Goal: Manage account settings

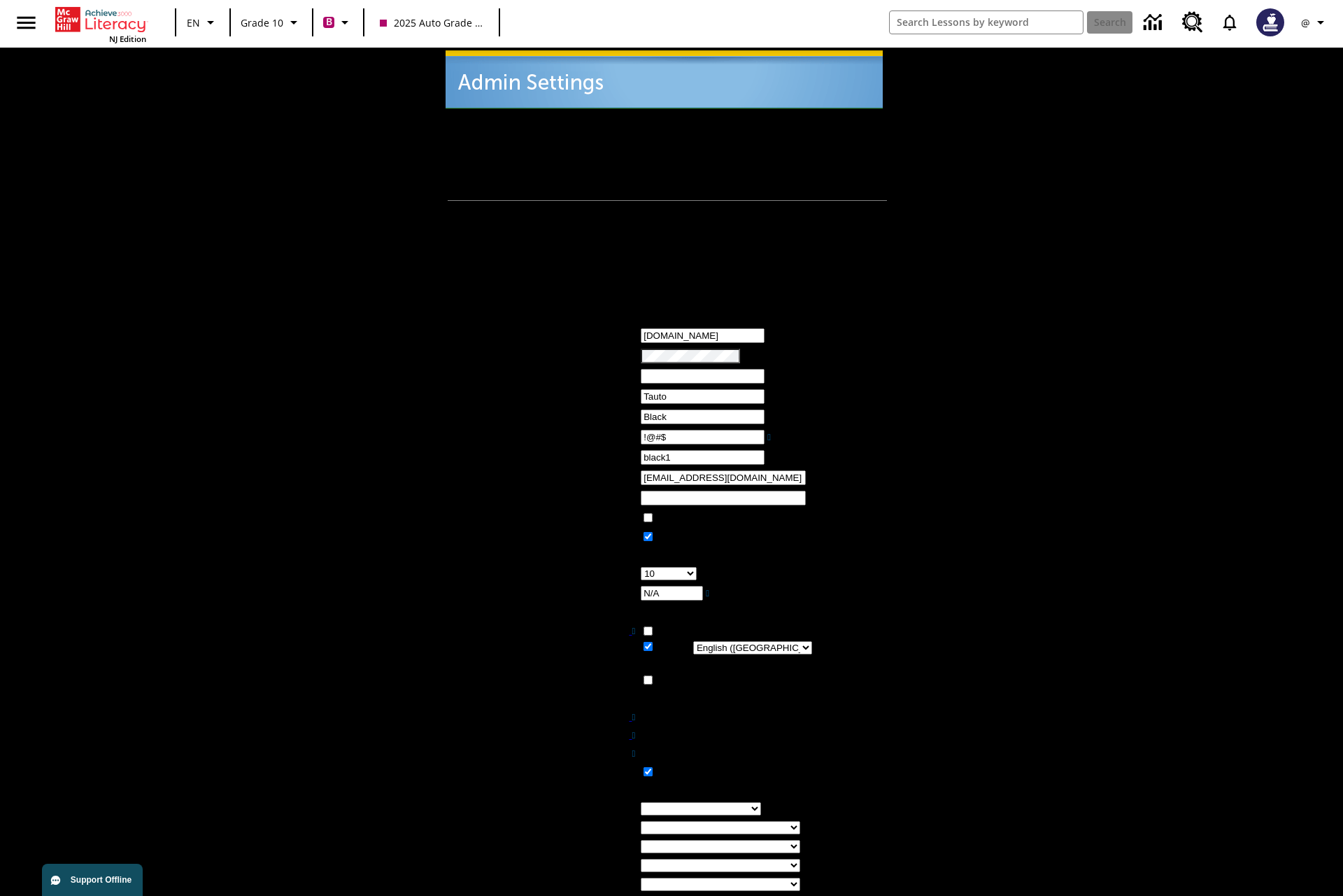
type input "!@#$"
click at [1315, 23] on icon "Profile/Settings" at bounding box center [1320, 22] width 17 height 17
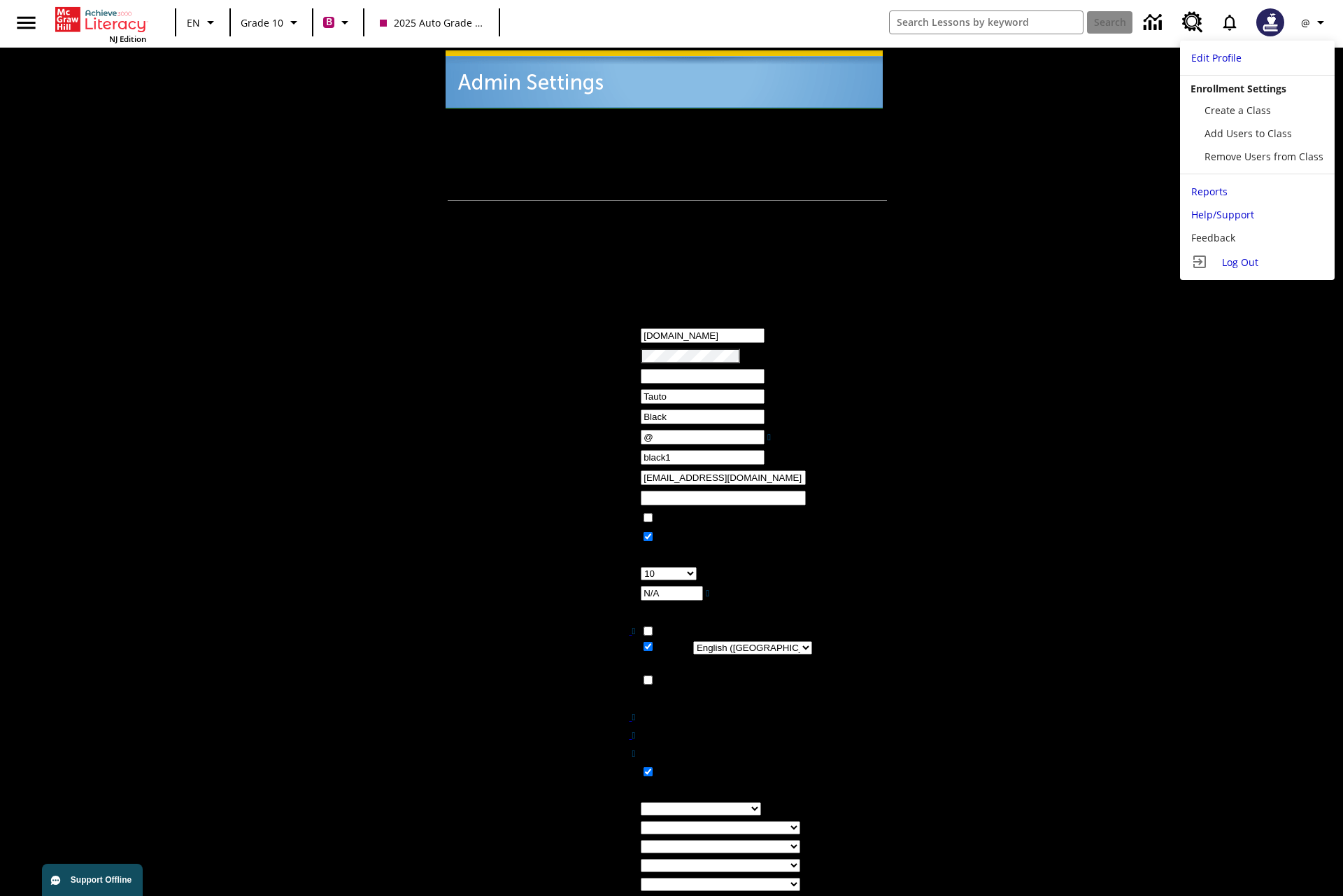
click at [1256, 262] on span "Log Out" at bounding box center [1240, 262] width 37 height 13
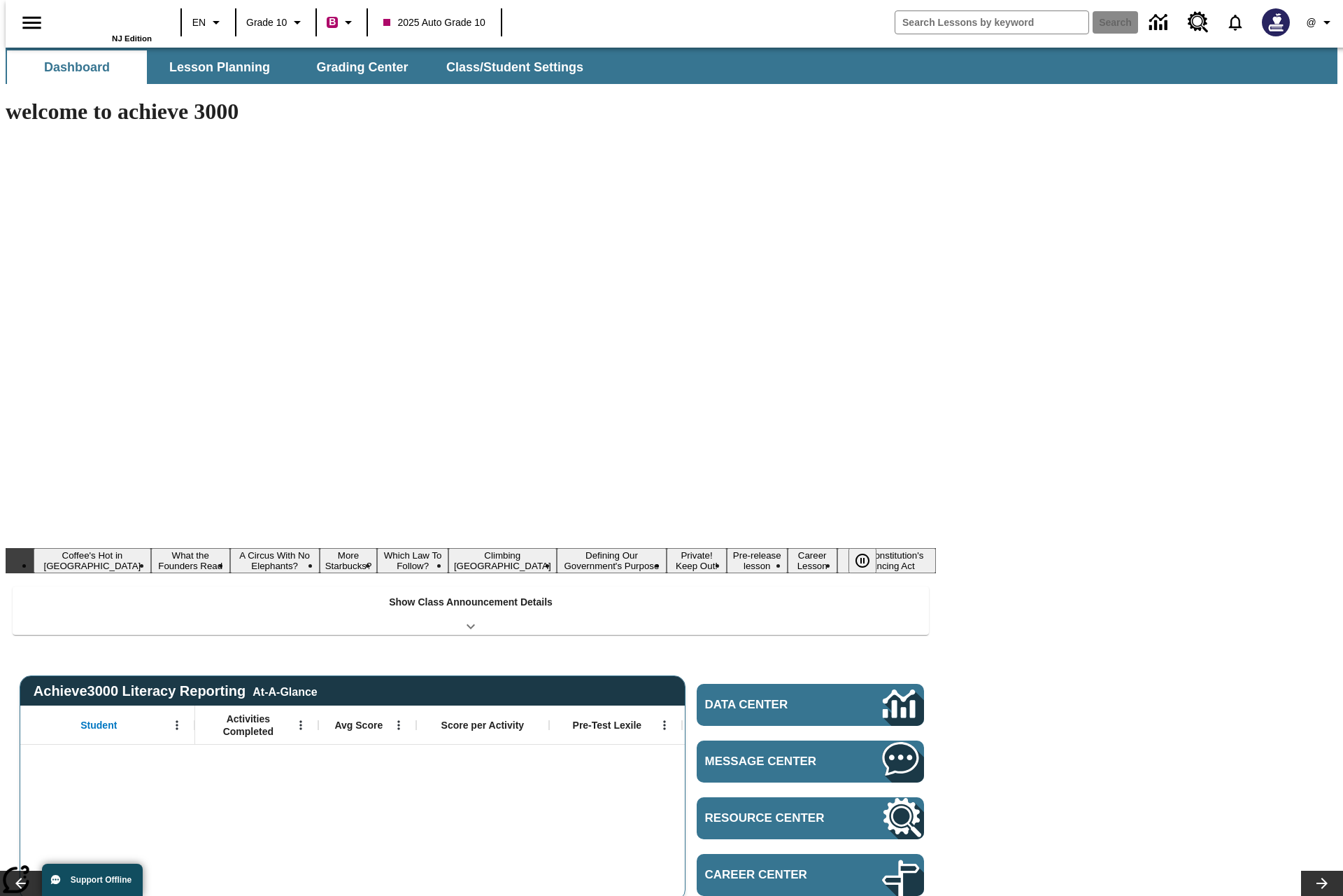
type input "-1"
